Goal: Task Accomplishment & Management: Manage account settings

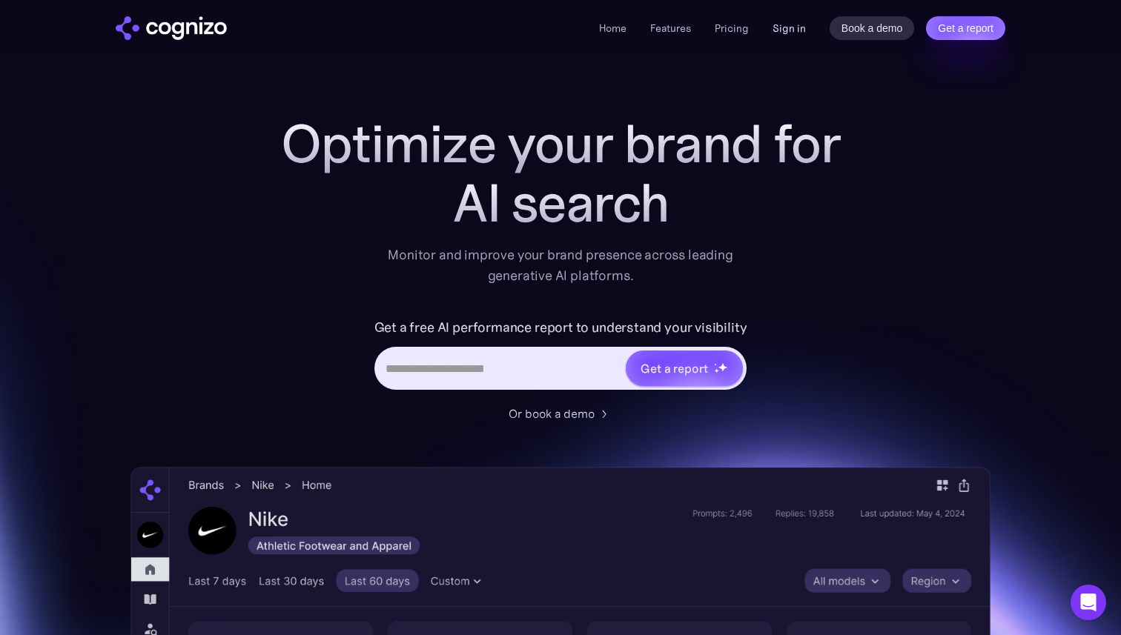
click at [785, 28] on link "Sign in" at bounding box center [789, 28] width 33 height 18
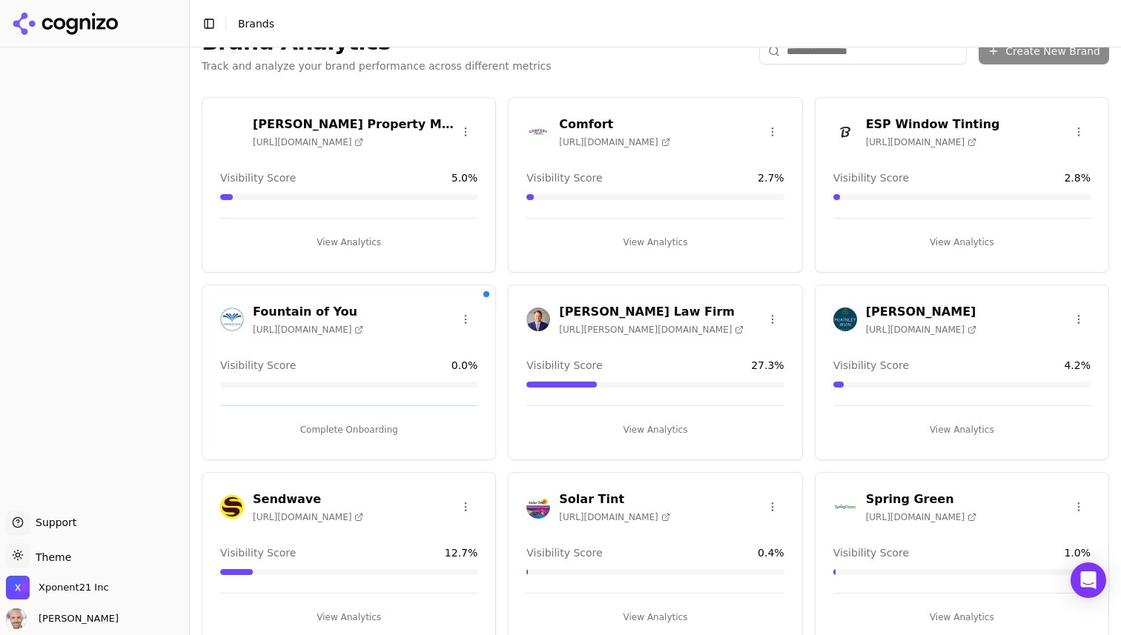
scroll to position [16, 0]
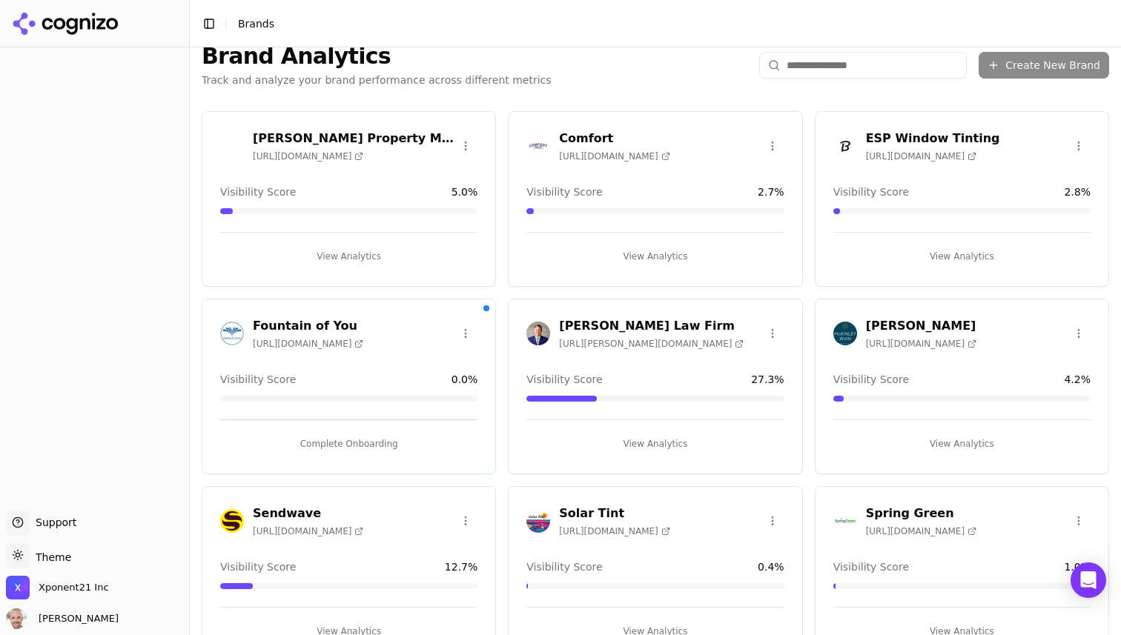
click at [107, 589] on div "Xponent21 Inc" at bounding box center [94, 591] width 177 height 30
click at [73, 589] on span "Xponent21 Inc" at bounding box center [74, 587] width 70 height 13
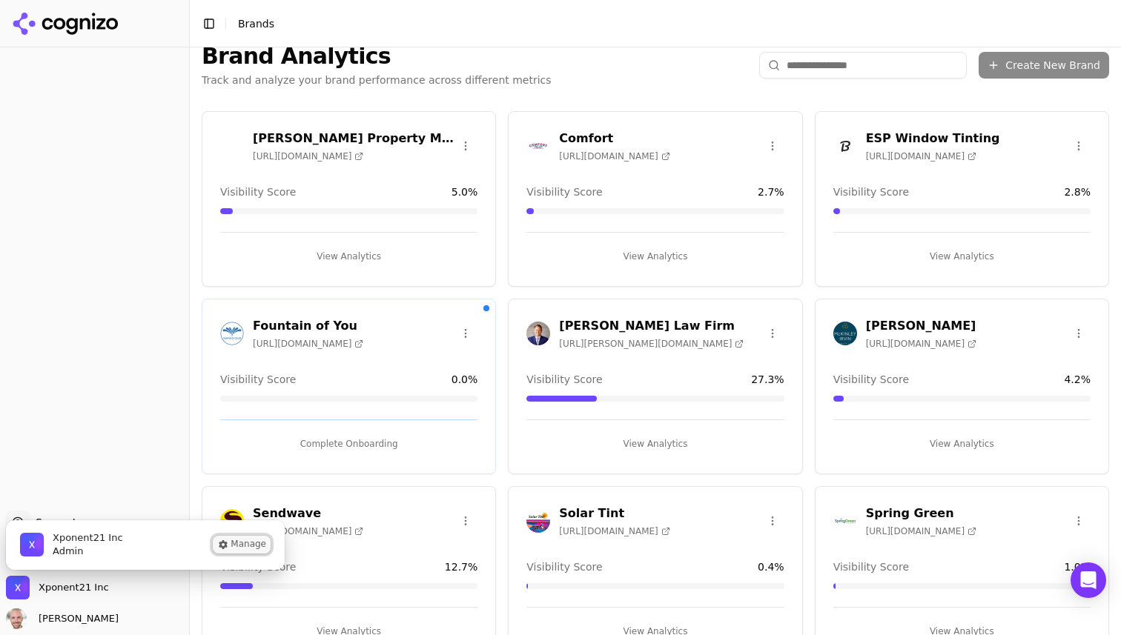
click at [258, 542] on button "Manage" at bounding box center [242, 545] width 58 height 18
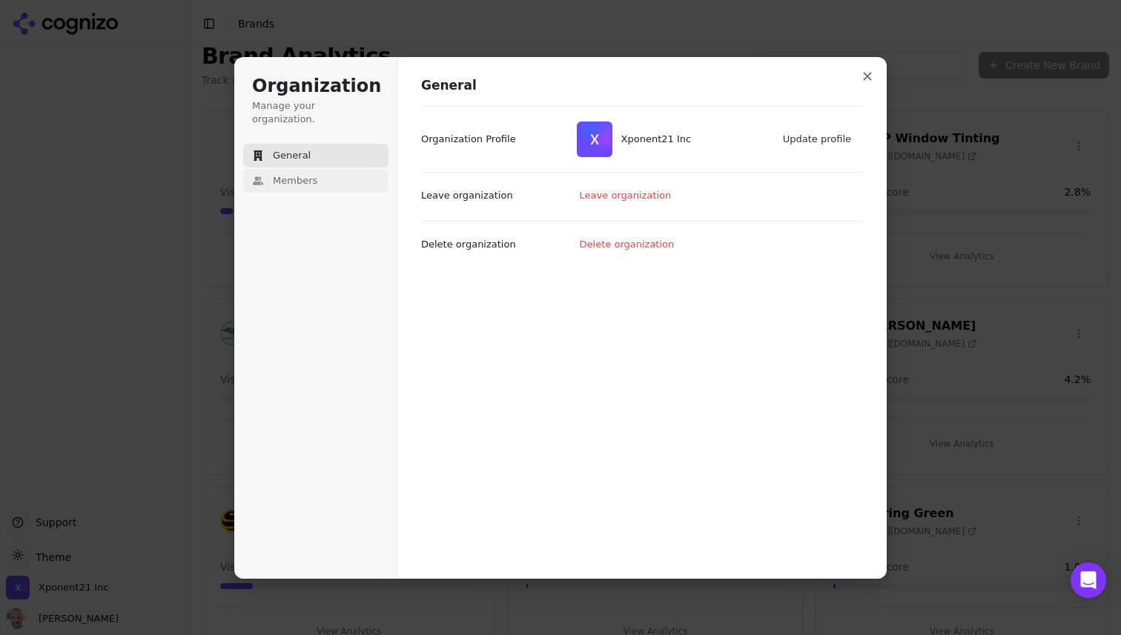
click at [301, 174] on span "Members" at bounding box center [295, 180] width 44 height 13
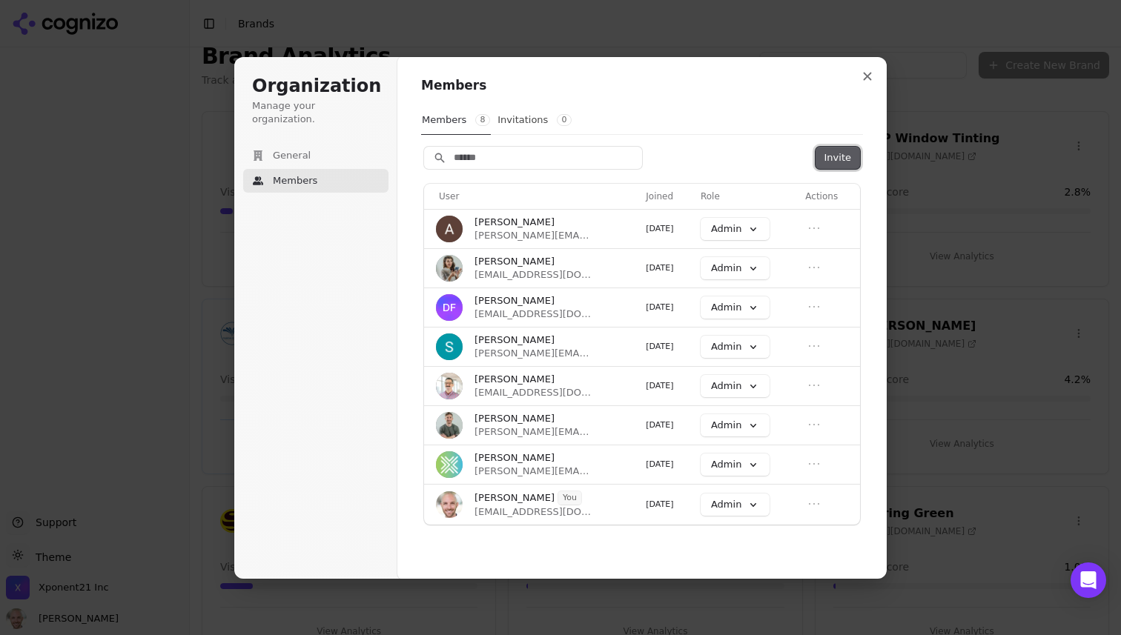
click at [823, 156] on button "Invite" at bounding box center [838, 158] width 44 height 22
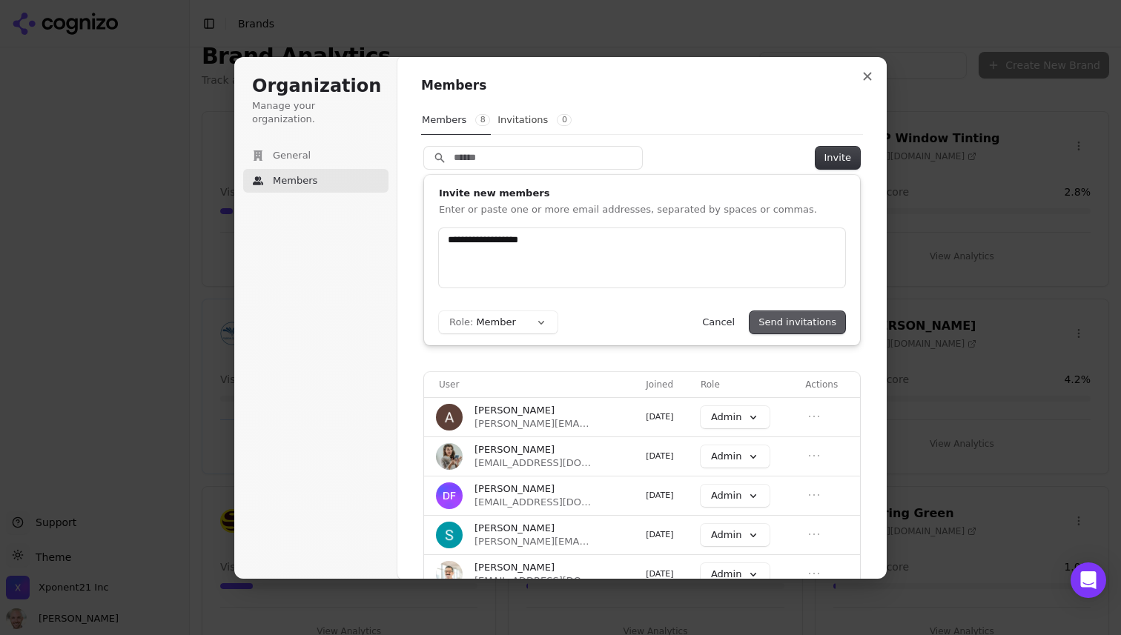
type input "**********"
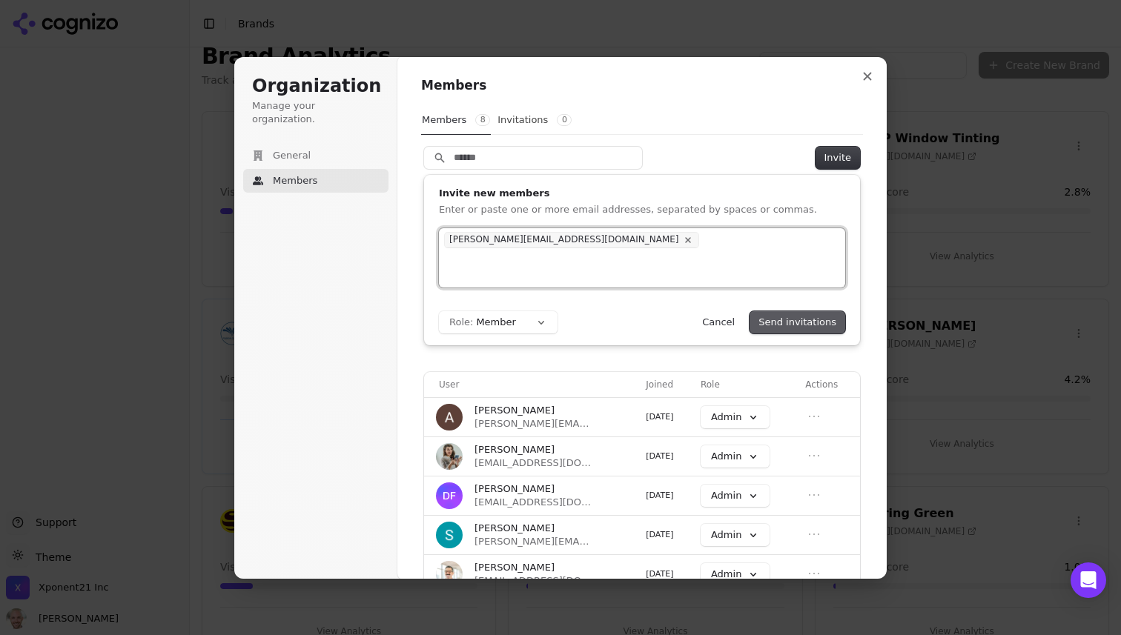
click at [803, 323] on button "Send invitations" at bounding box center [798, 322] width 96 height 22
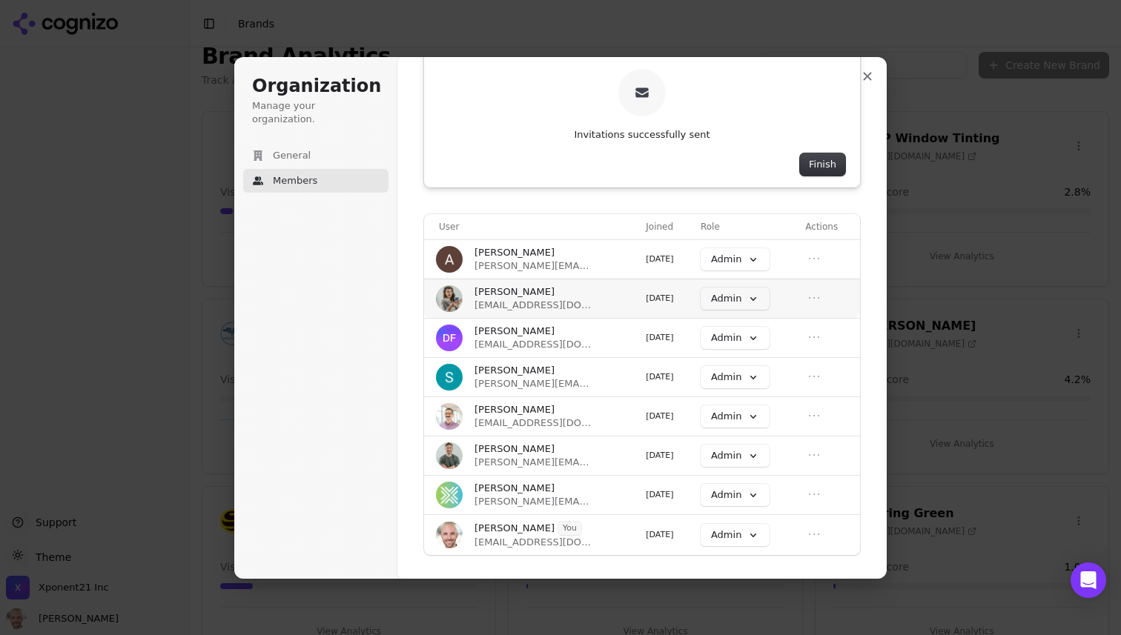
scroll to position [0, 0]
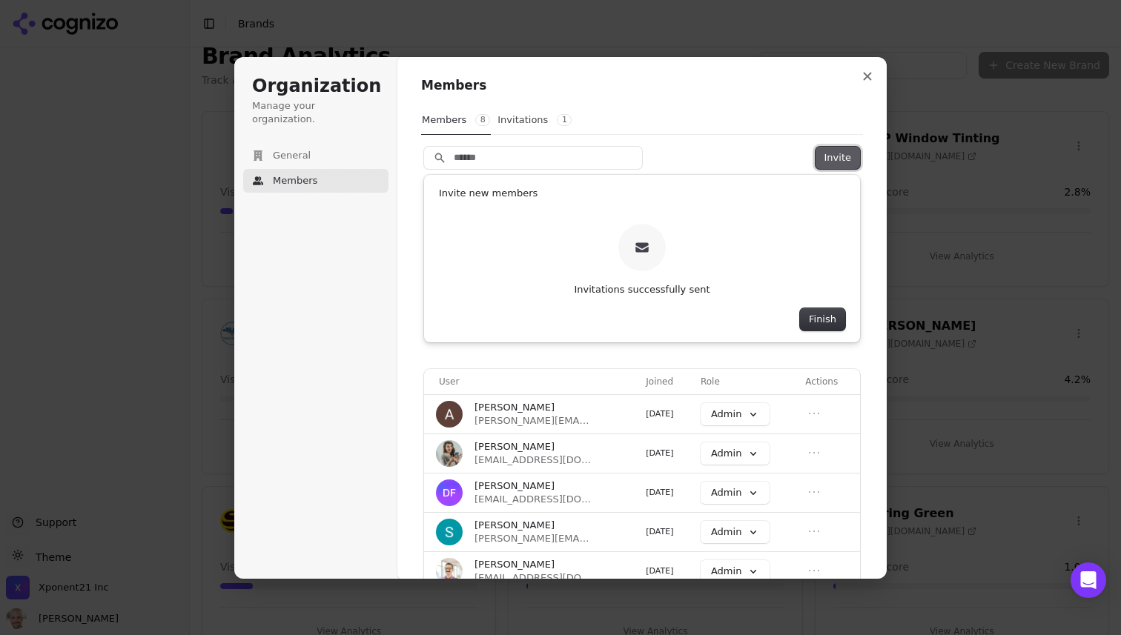
click at [827, 159] on button "Invite" at bounding box center [838, 158] width 44 height 22
click at [824, 148] on button "Invite" at bounding box center [838, 158] width 44 height 22
click at [495, 159] on input "Search" at bounding box center [533, 158] width 218 height 22
click at [832, 325] on button "Finish" at bounding box center [822, 319] width 45 height 22
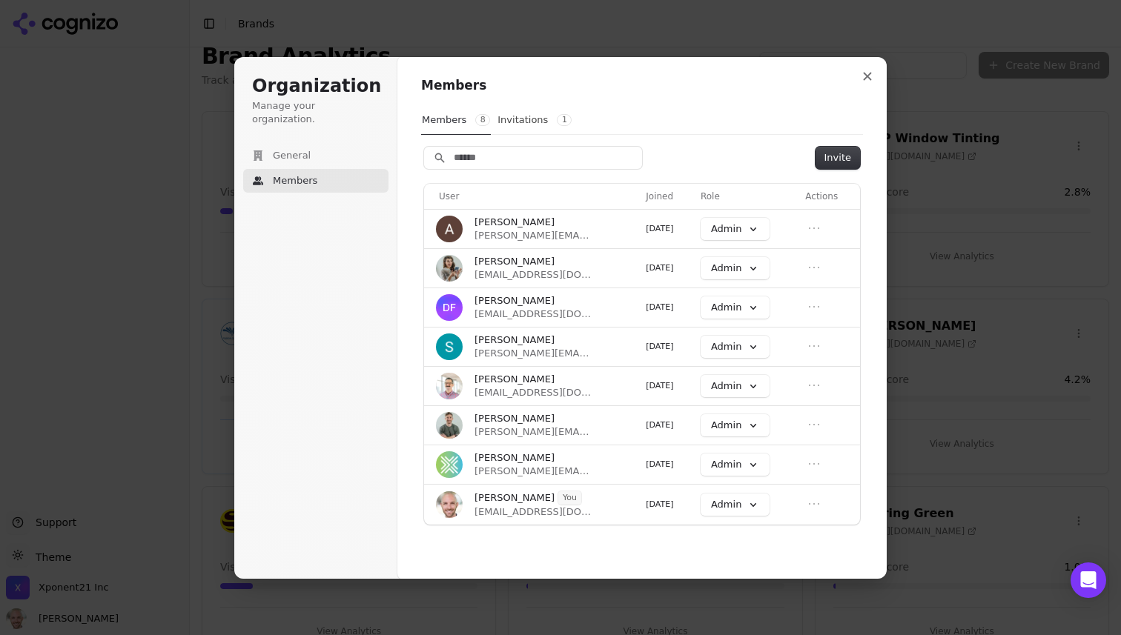
click at [847, 145] on div "Members Members 8 Invitations 1 Invite User Joined Role Actions Allison Donnell…" at bounding box center [642, 303] width 442 height 452
click at [842, 149] on button "Invite" at bounding box center [838, 158] width 44 height 22
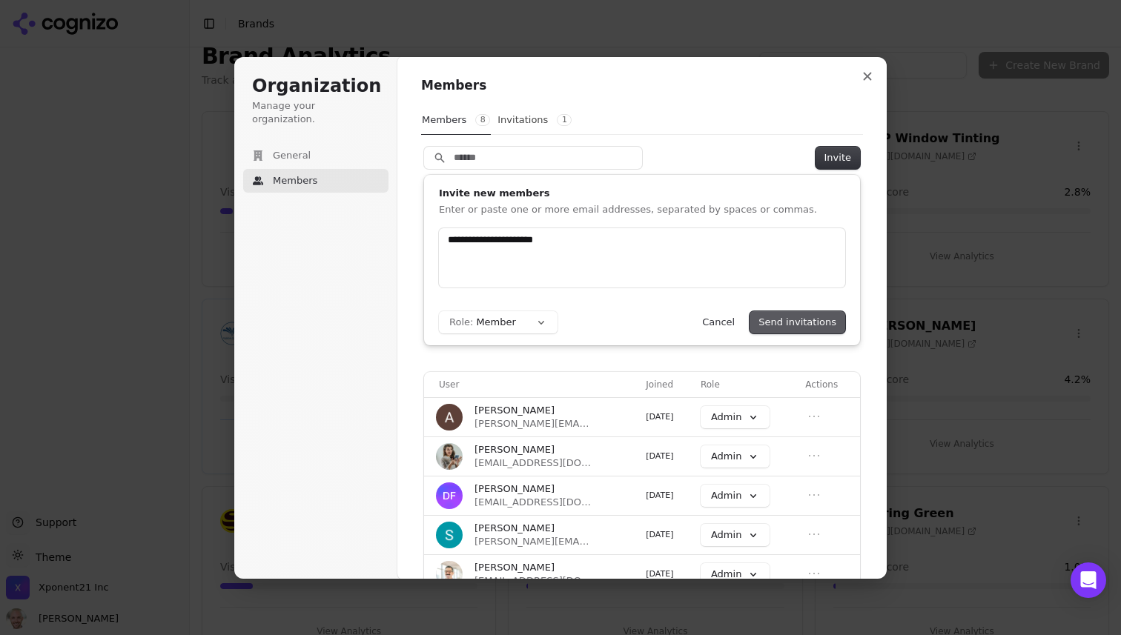
type input "**********"
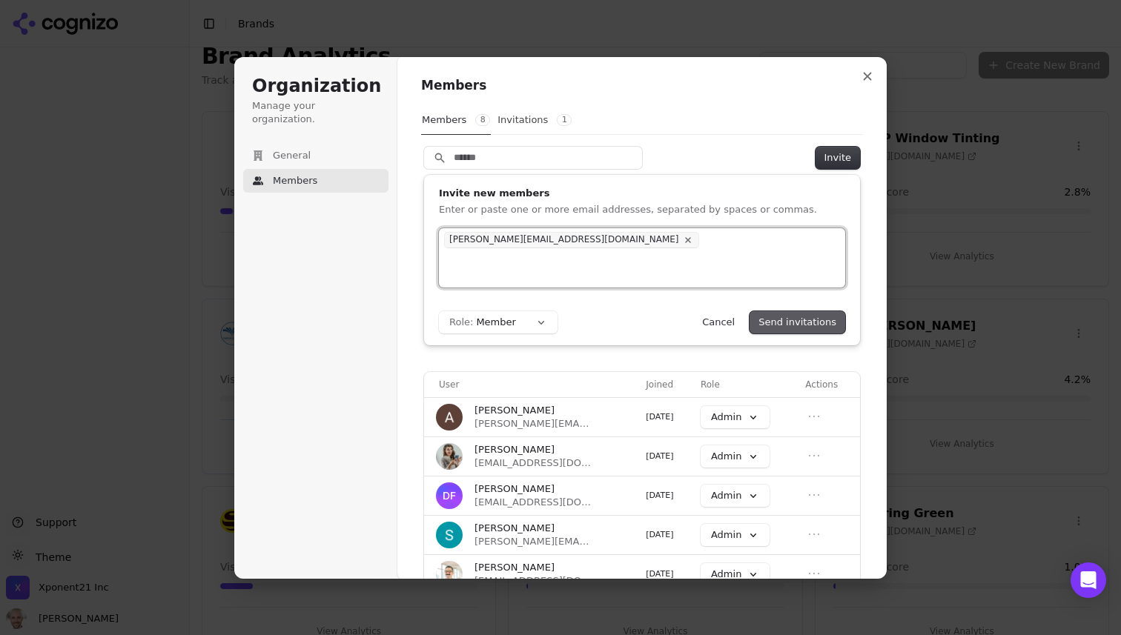
click at [788, 323] on button "Send invitations" at bounding box center [798, 322] width 96 height 22
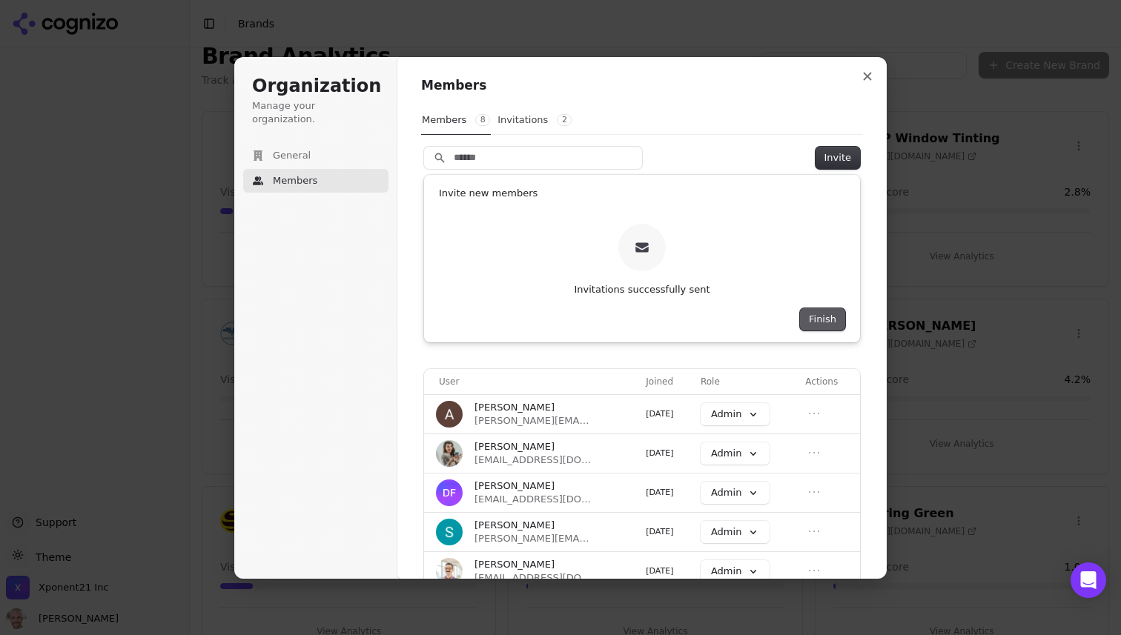
click at [822, 317] on button "Finish" at bounding box center [822, 319] width 45 height 22
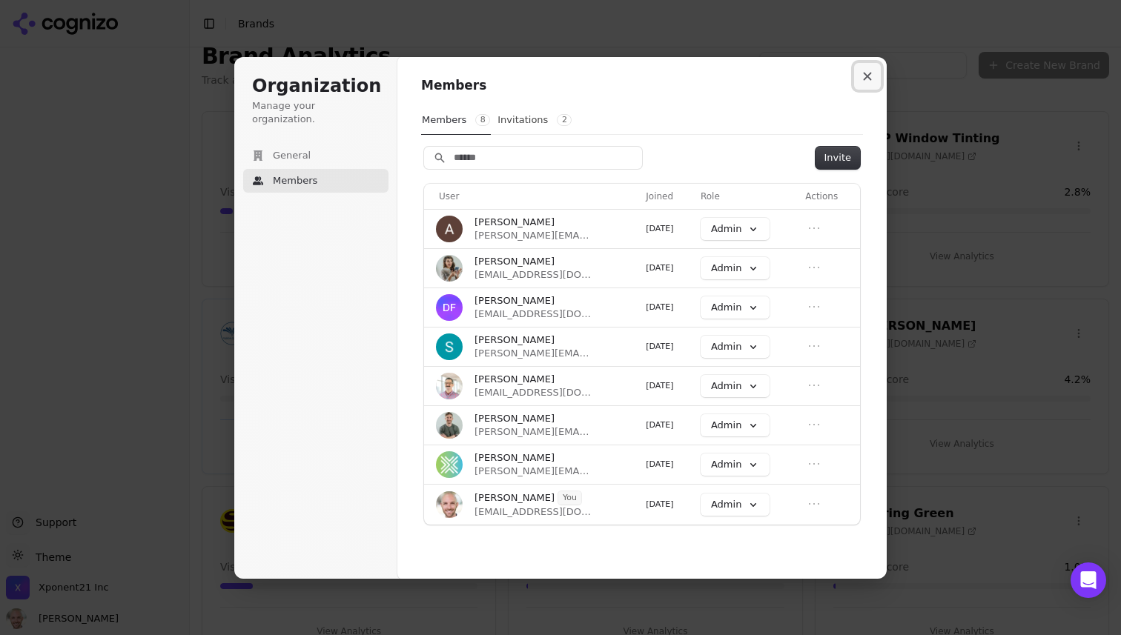
click at [868, 79] on icon "Close modal" at bounding box center [867, 76] width 9 height 9
